Goal: Find specific page/section: Find specific page/section

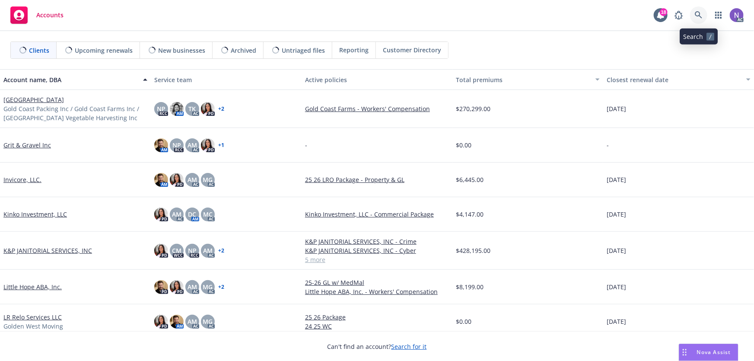
click at [704, 13] on link at bounding box center [698, 14] width 17 height 17
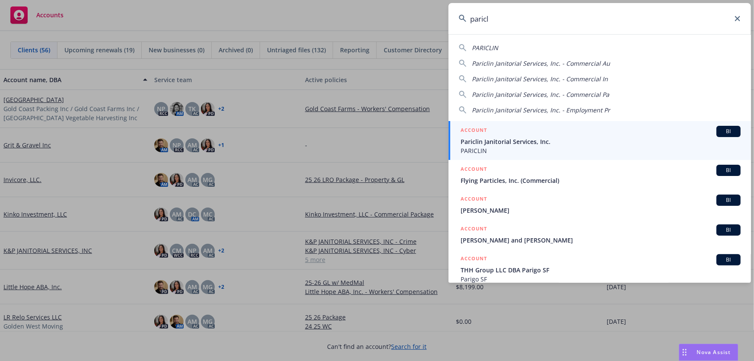
type input "paricl"
click at [564, 140] on span "Pariclin Janitorial Services, Inc." at bounding box center [601, 141] width 280 height 9
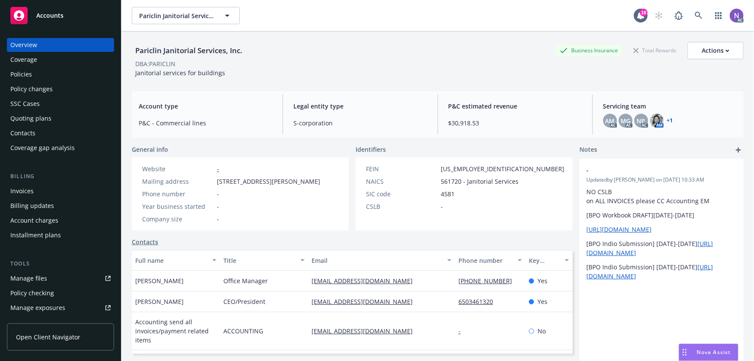
click at [41, 67] on div "Policies" at bounding box center [60, 74] width 100 height 14
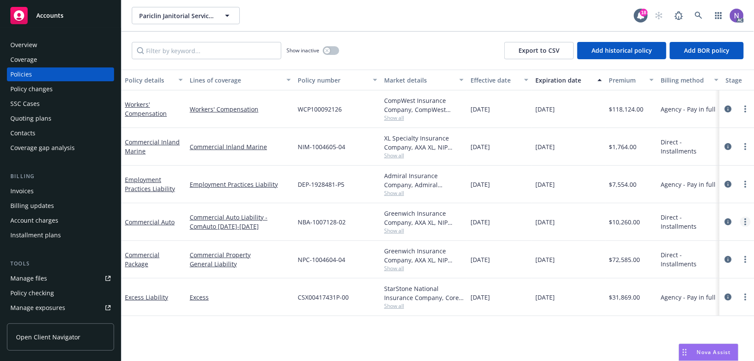
click at [745, 219] on icon "more" at bounding box center [746, 221] width 2 height 7
click at [680, 346] on link "Copy logging email" at bounding box center [700, 343] width 102 height 17
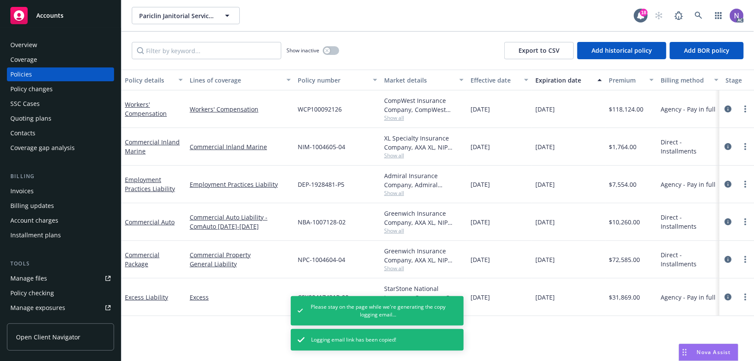
click at [51, 47] on div "Overview" at bounding box center [60, 45] width 100 height 14
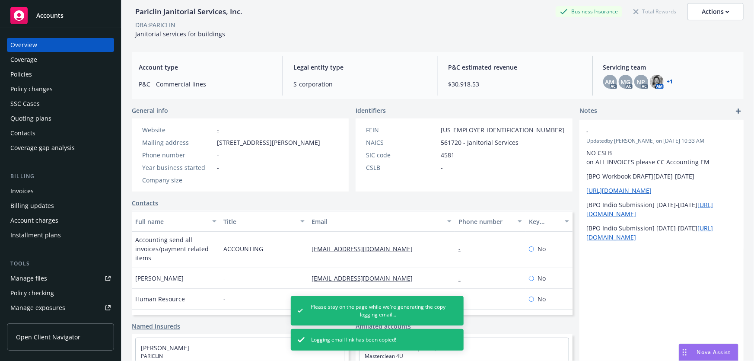
scroll to position [39, 0]
